Goal: Task Accomplishment & Management: Use online tool/utility

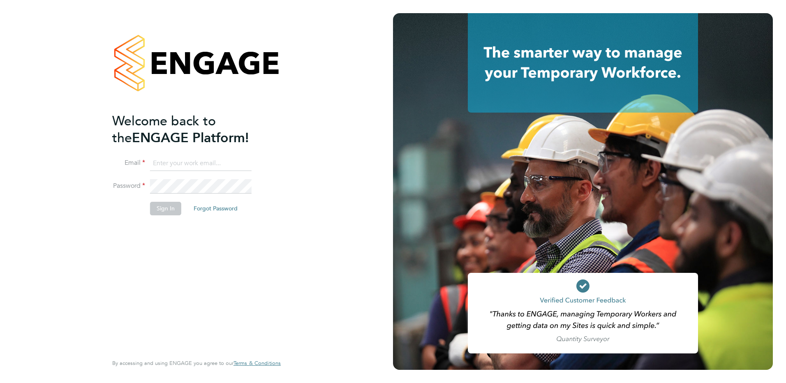
type input "[PERSON_NAME][EMAIL_ADDRESS][PERSON_NAME][DOMAIN_NAME]"
click at [166, 211] on button "Sign In" at bounding box center [165, 208] width 31 height 13
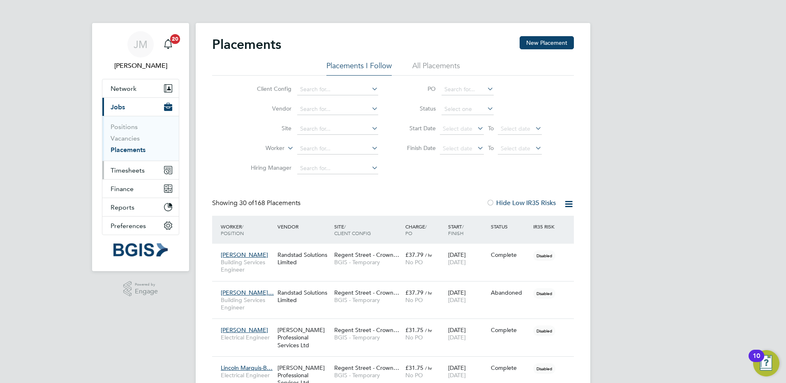
click at [130, 171] on span "Timesheets" at bounding box center [128, 170] width 34 height 8
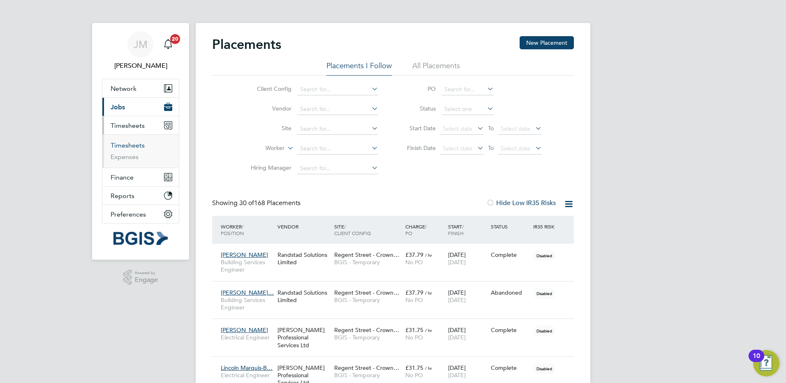
click at [134, 143] on link "Timesheets" at bounding box center [128, 145] width 34 height 8
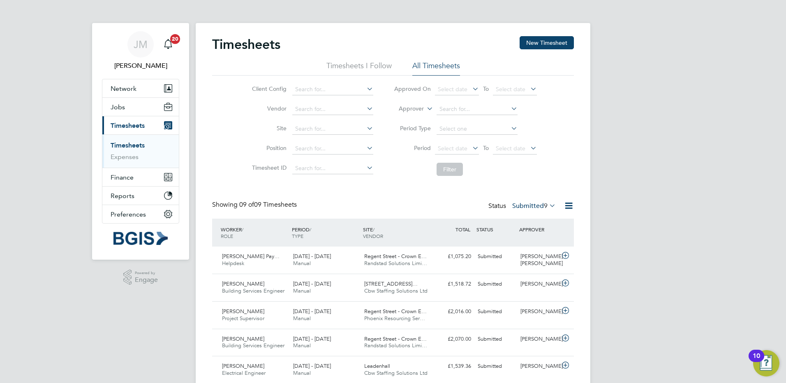
click at [670, 192] on div "JM Jessica Macgregor Notifications 20 Applications: Network Sites Workers Jobs …" at bounding box center [393, 261] width 786 height 523
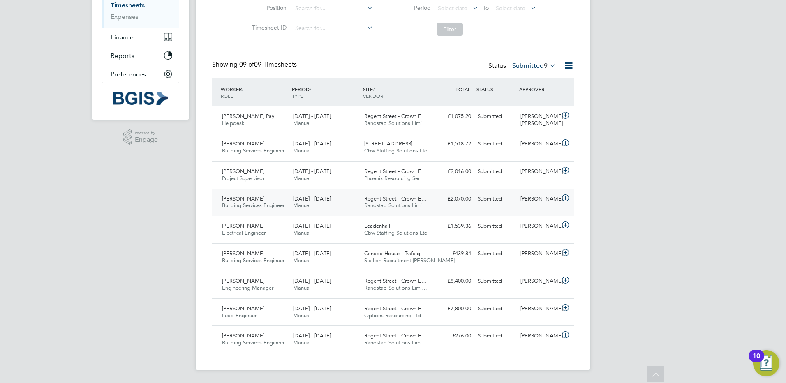
click at [569, 198] on icon at bounding box center [565, 198] width 10 height 7
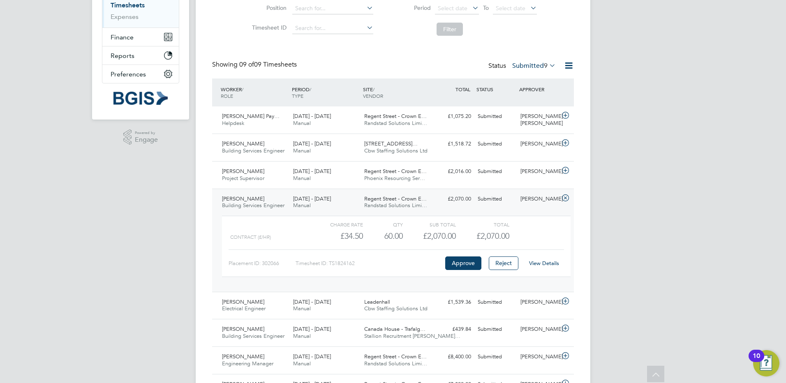
click at [549, 267] on div "View Details" at bounding box center [543, 263] width 40 height 13
click at [549, 263] on link "View Details" at bounding box center [544, 263] width 30 height 7
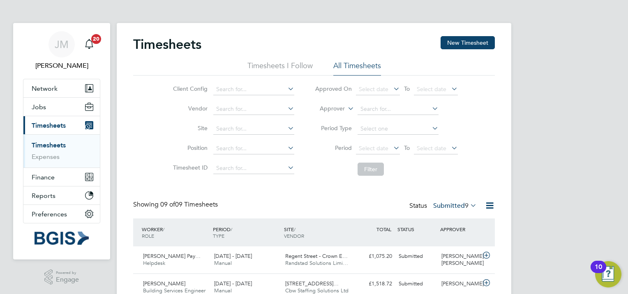
scroll to position [21, 71]
